Goal: Task Accomplishment & Management: Manage account settings

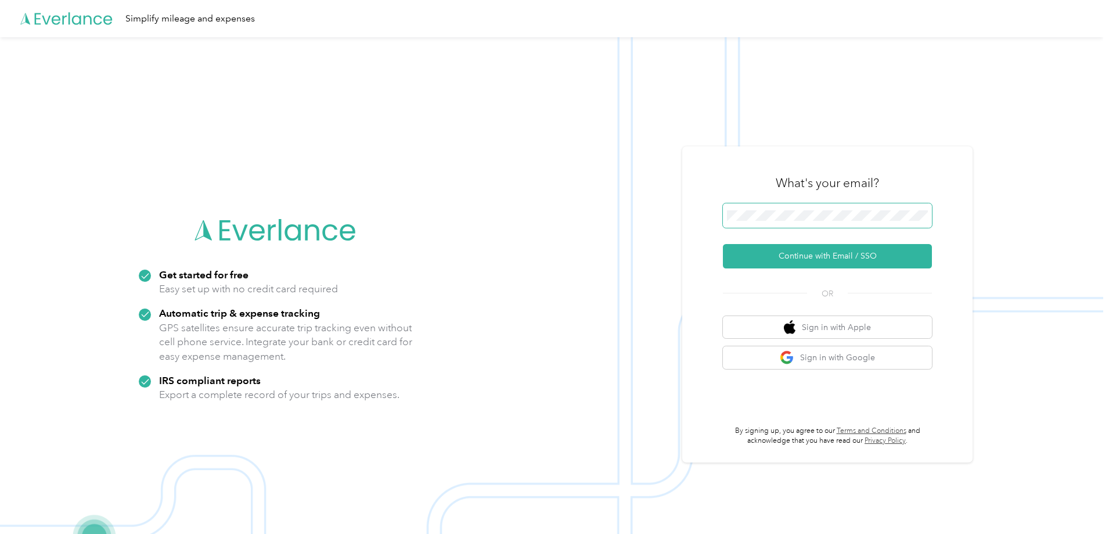
click at [768, 223] on span at bounding box center [827, 215] width 209 height 24
click at [817, 254] on button "Continue with Email / SSO" at bounding box center [827, 256] width 209 height 24
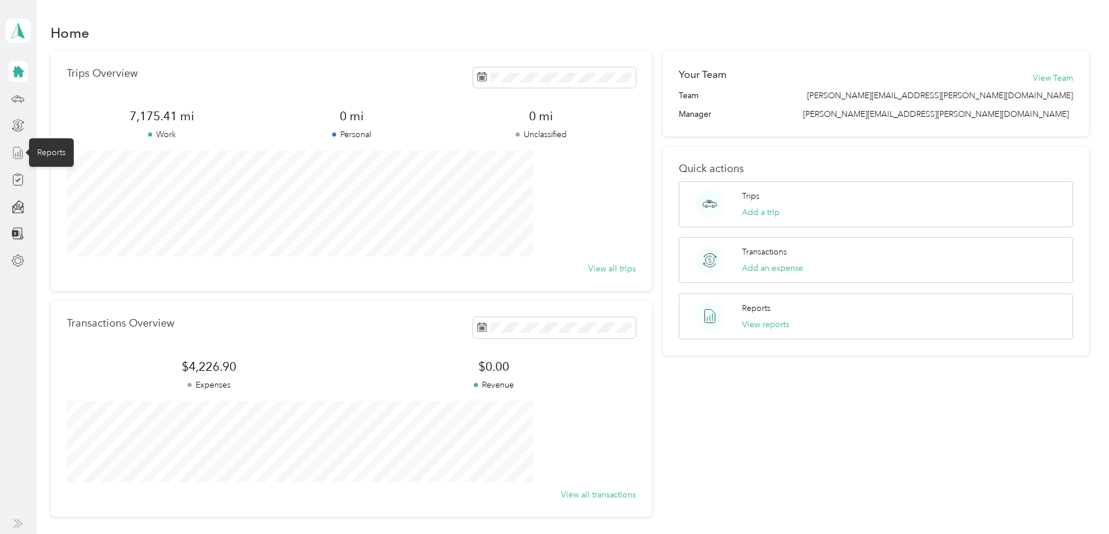
click at [17, 150] on icon at bounding box center [18, 152] width 13 height 13
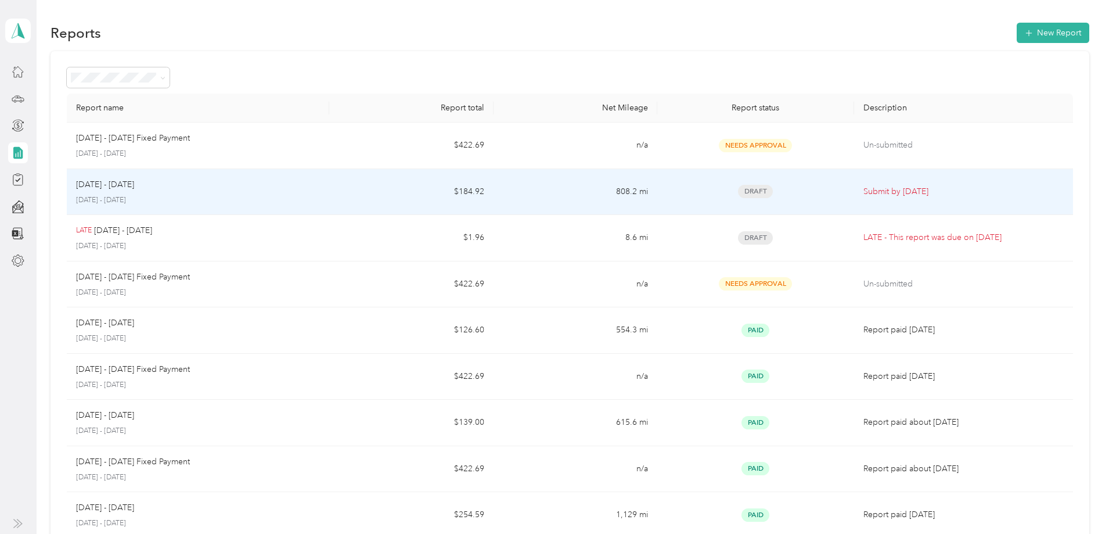
click at [262, 189] on div "[DATE] - [DATE]" at bounding box center [198, 184] width 244 height 13
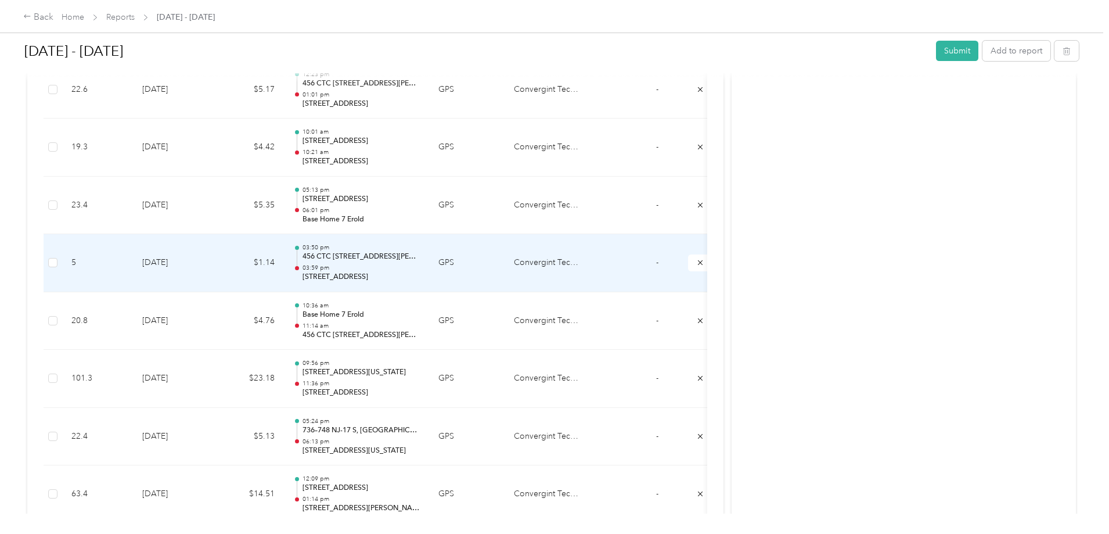
scroll to position [407, 0]
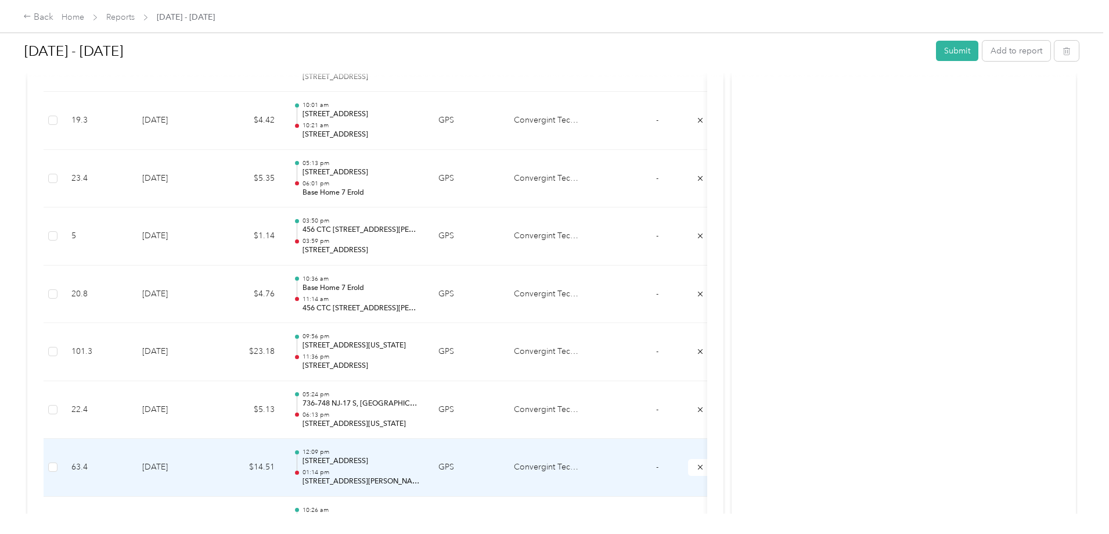
click at [284, 467] on td "$14.51" at bounding box center [249, 468] width 70 height 58
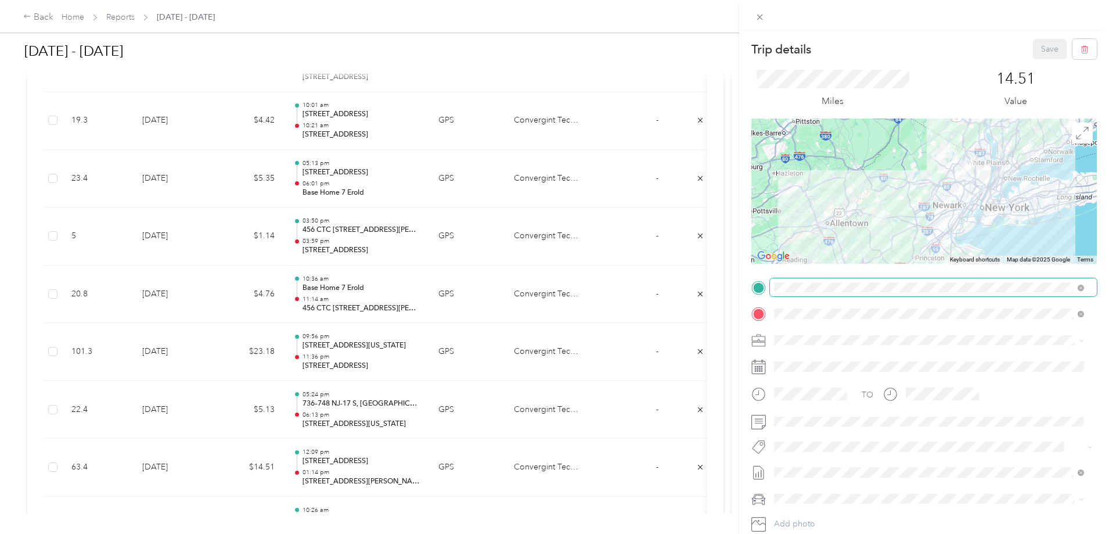
scroll to position [0, 0]
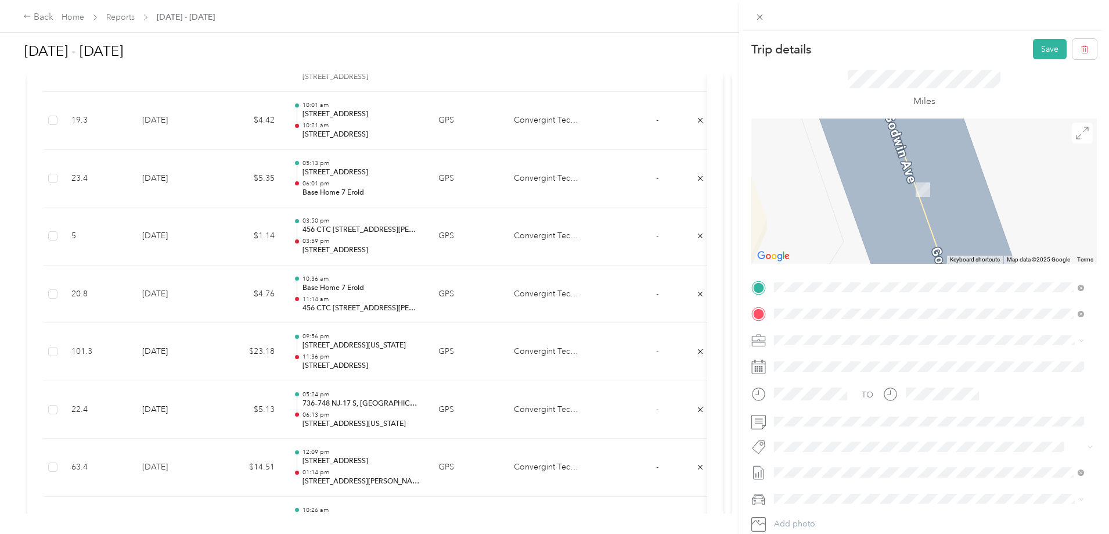
click at [980, 64] on div "Miles" at bounding box center [925, 88] width 346 height 59
click at [839, 329] on span "[STREET_ADDRESS][US_STATE]" at bounding box center [854, 329] width 116 height 10
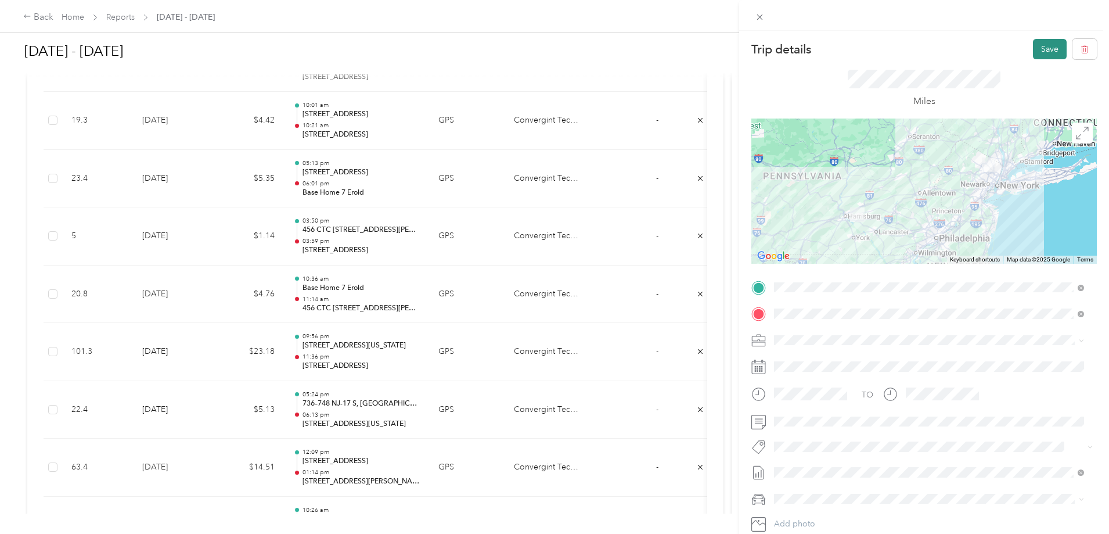
click at [1033, 50] on button "Save" at bounding box center [1050, 49] width 34 height 20
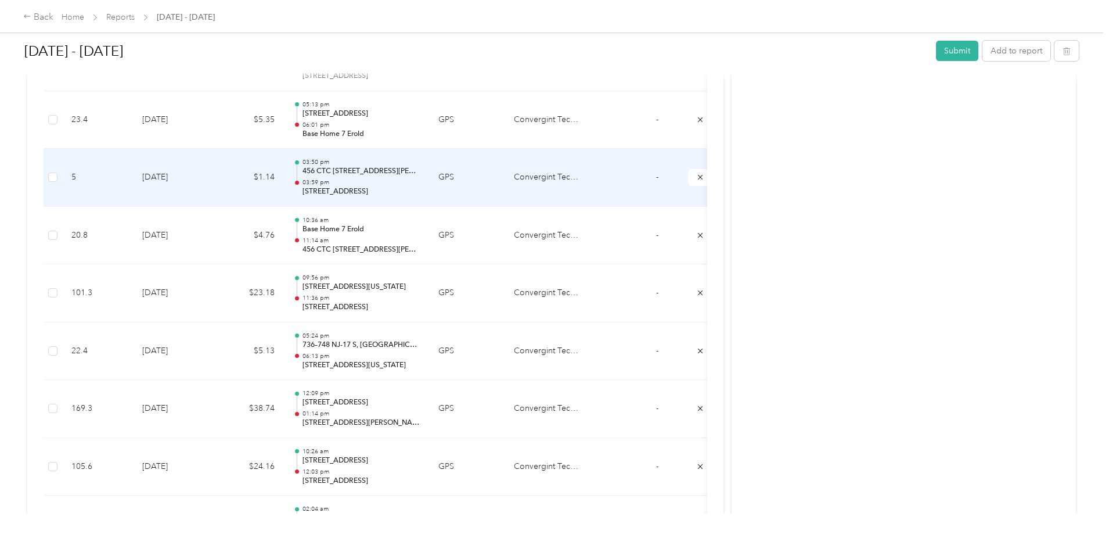
scroll to position [523, 0]
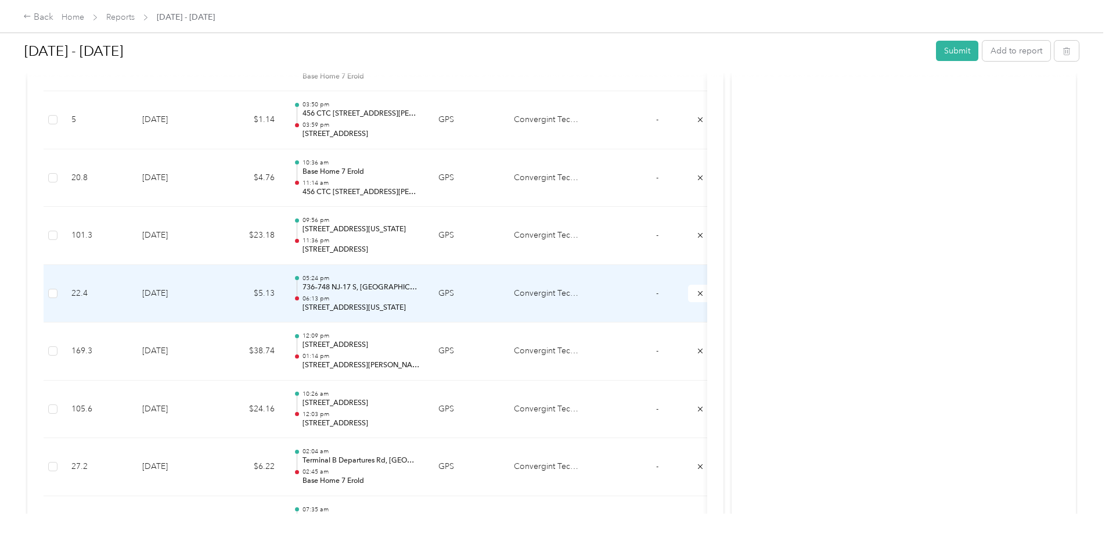
click at [214, 288] on td "[DATE]" at bounding box center [173, 294] width 81 height 58
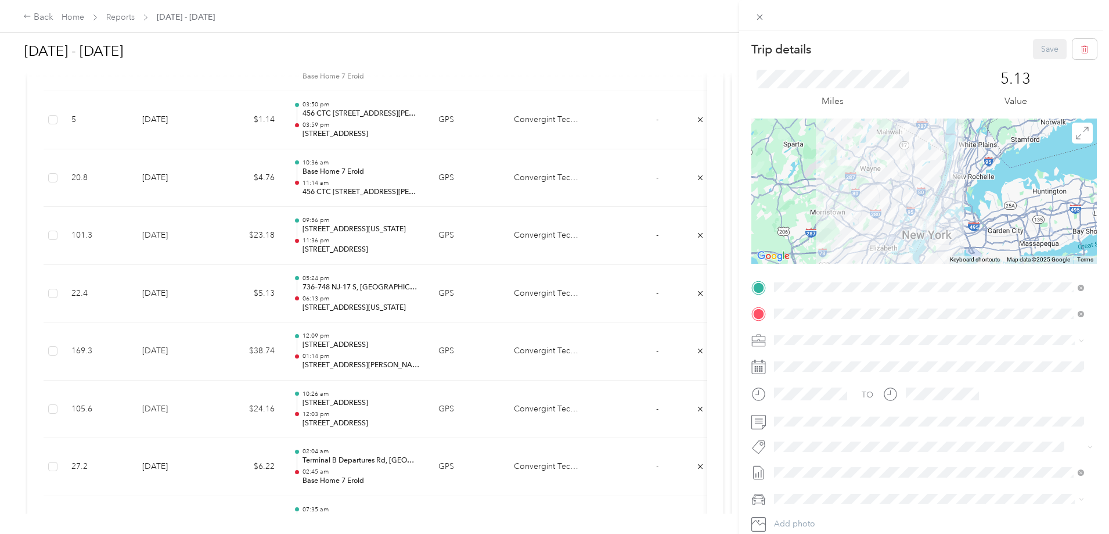
click at [842, 344] on span "[STREET_ADDRESS][US_STATE]" at bounding box center [854, 347] width 116 height 10
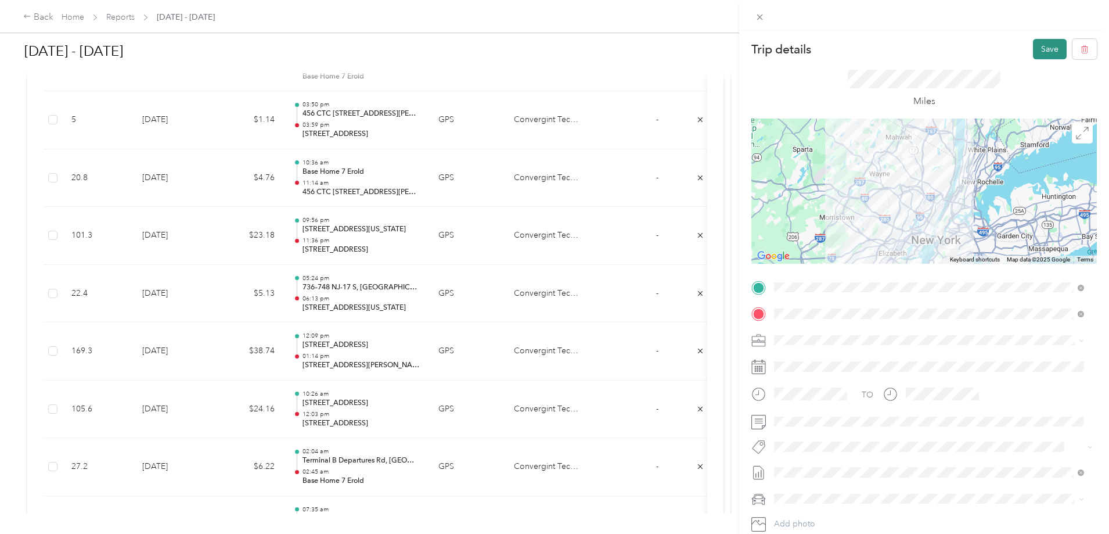
click at [1050, 49] on button "Save" at bounding box center [1050, 49] width 34 height 20
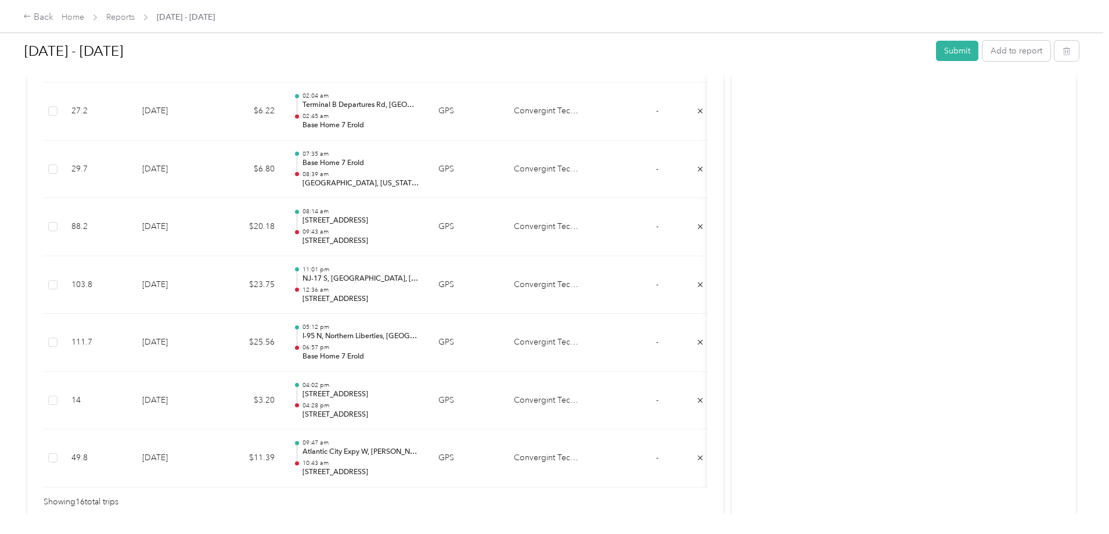
scroll to position [947, 0]
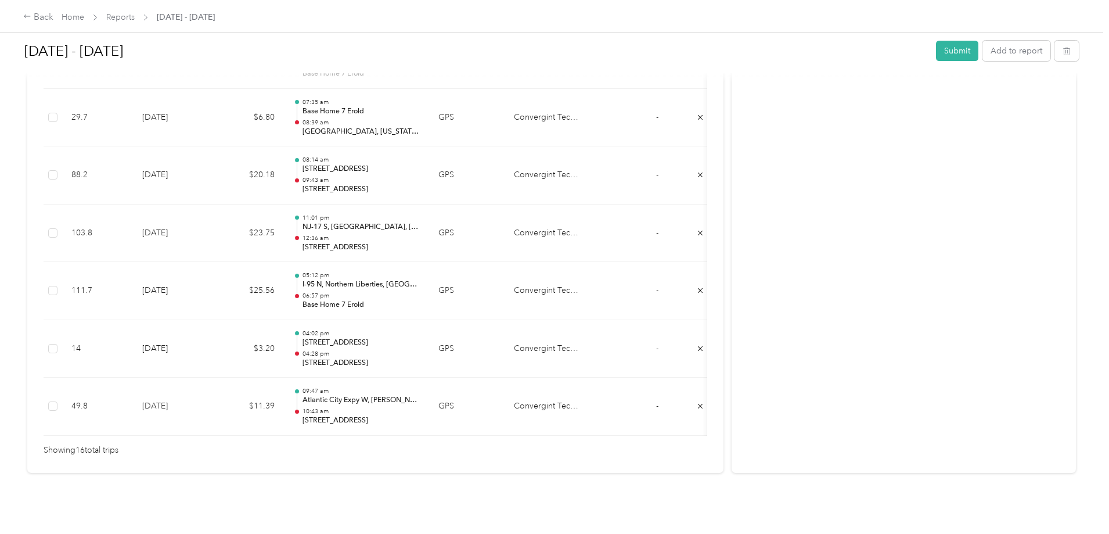
drag, startPoint x: 856, startPoint y: 53, endPoint x: 743, endPoint y: 180, distance: 169.1
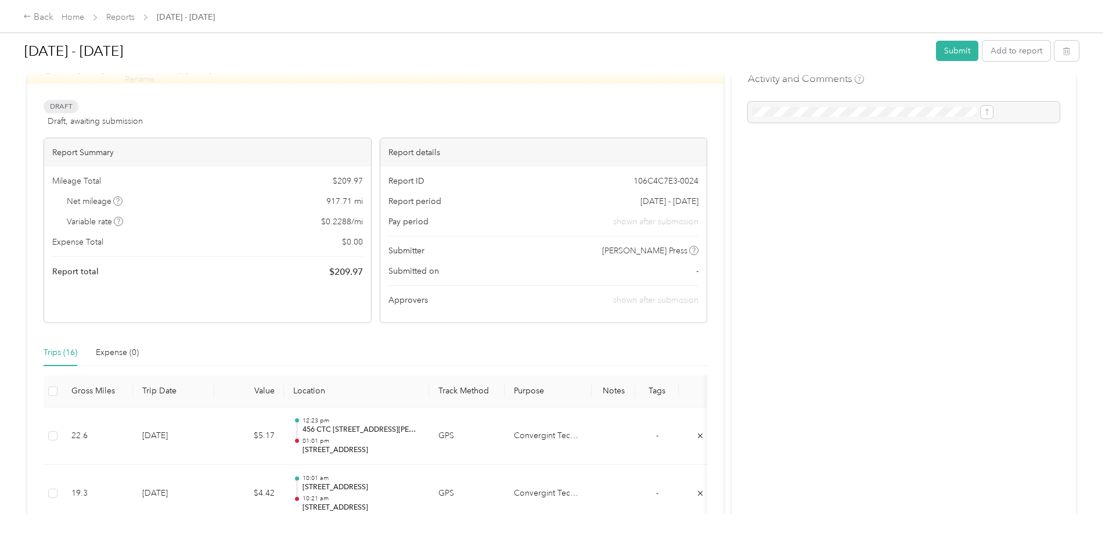
scroll to position [0, 0]
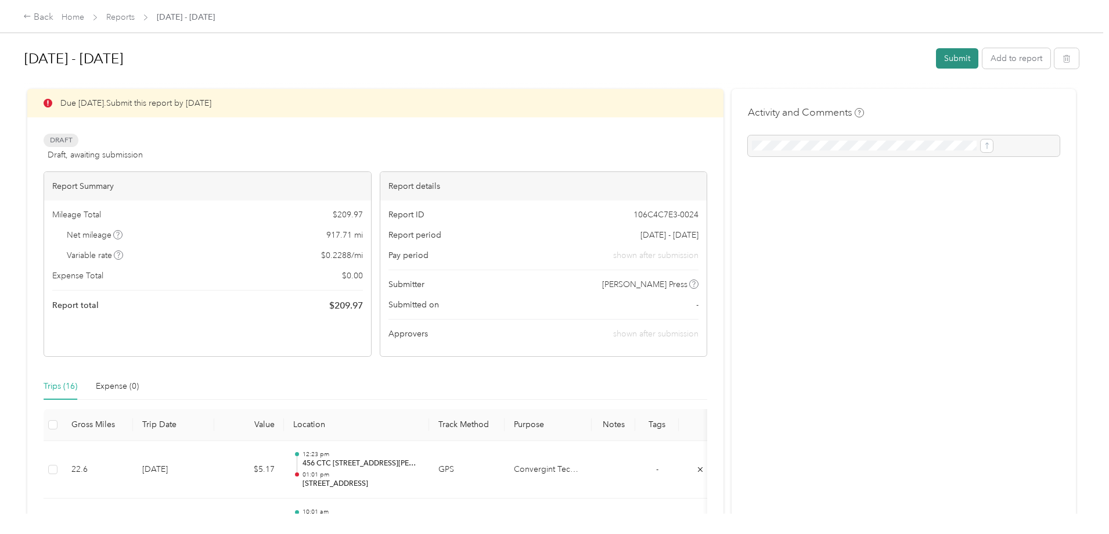
click at [936, 58] on button "Submit" at bounding box center [957, 58] width 42 height 20
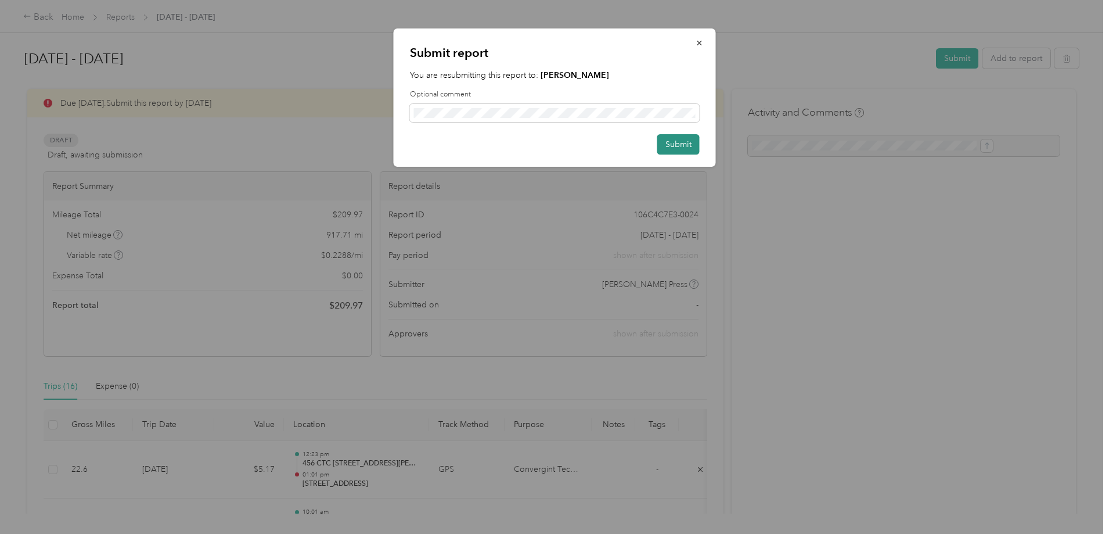
click at [674, 138] on button "Submit" at bounding box center [679, 144] width 42 height 20
